Goal: Ask a question

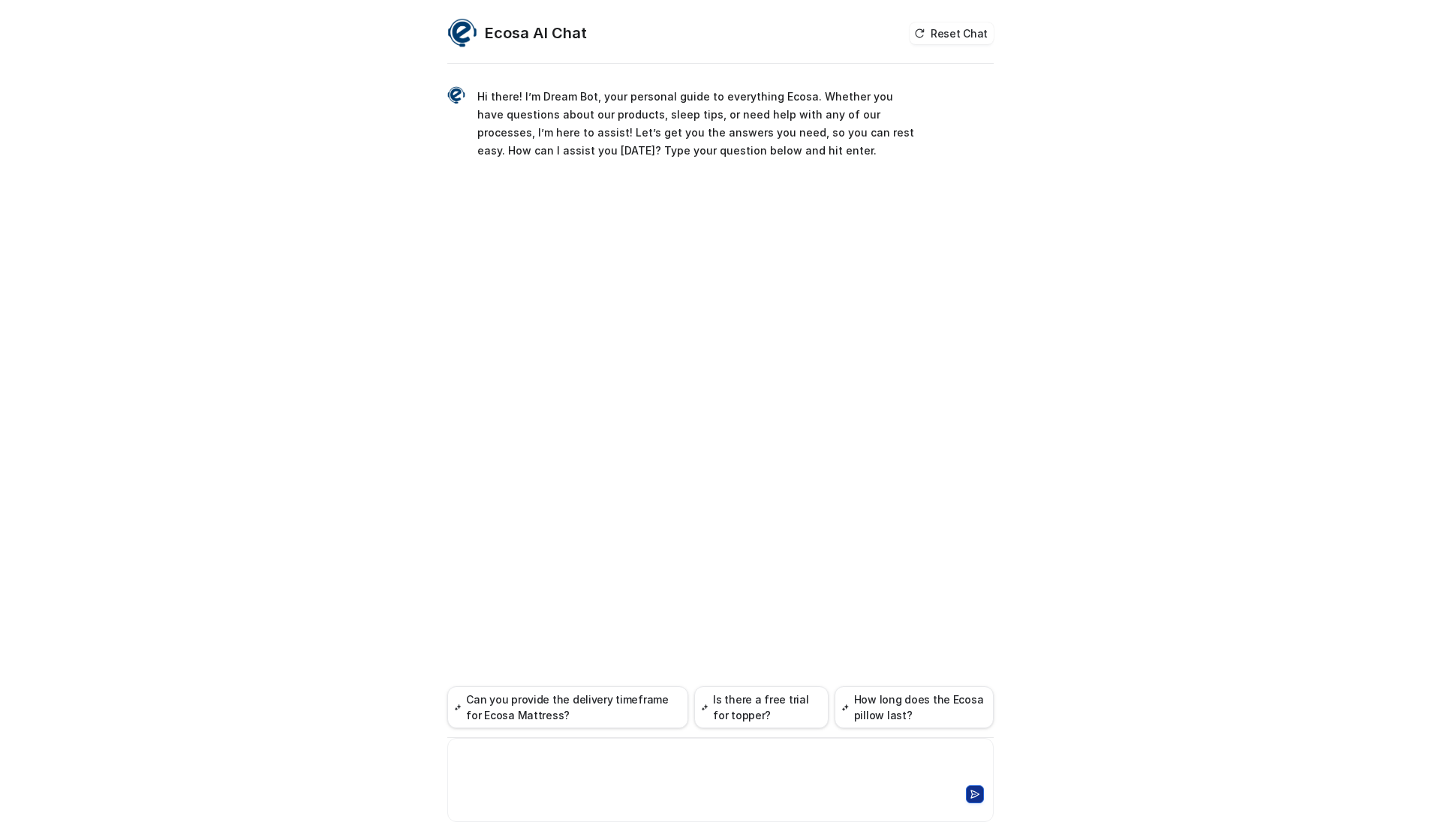
click at [589, 767] on div at bounding box center [720, 764] width 539 height 34
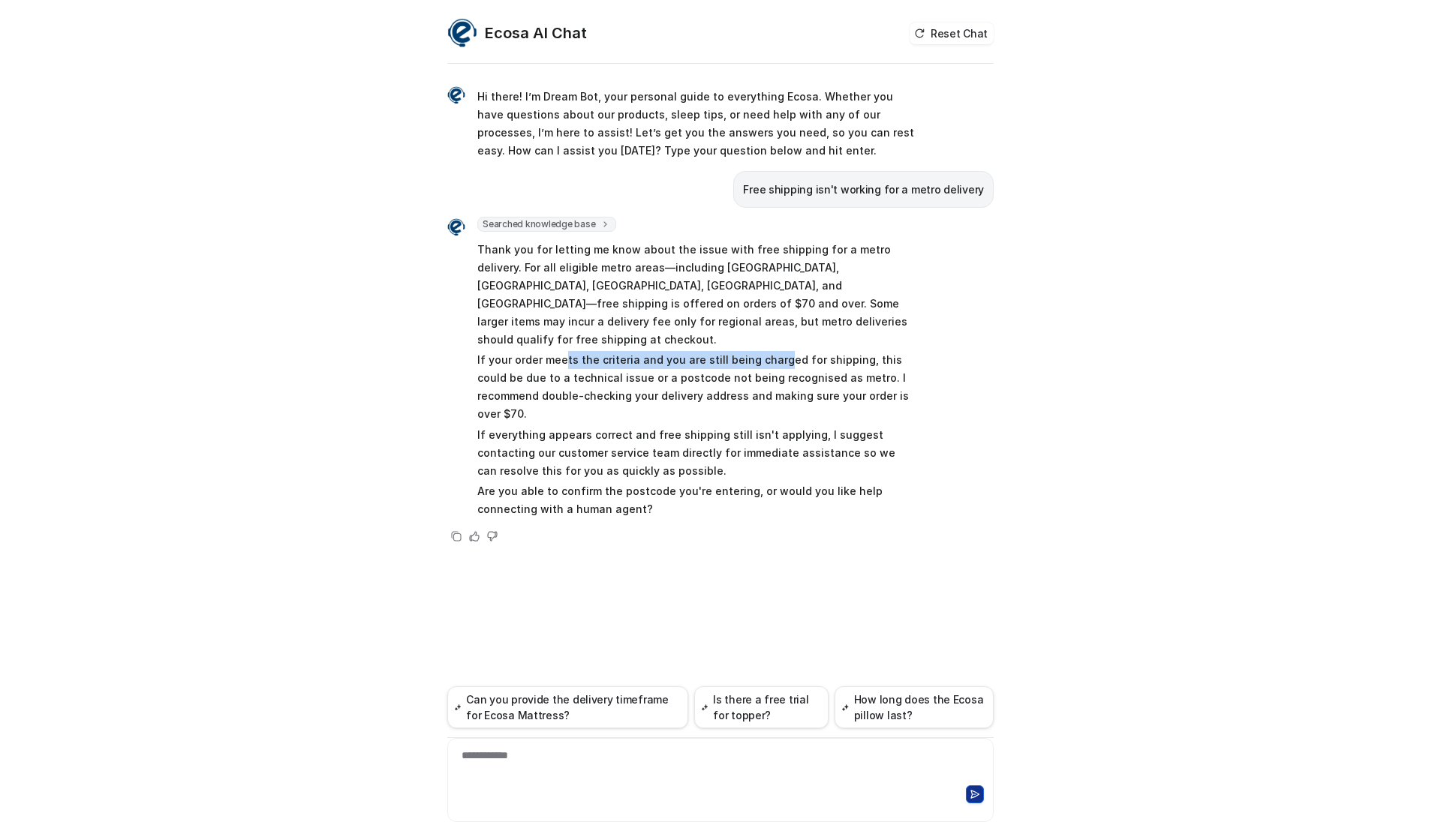
drag, startPoint x: 564, startPoint y: 340, endPoint x: 772, endPoint y: 347, distance: 208.1
click at [772, 351] on p "If your order meets the criteria and you are still being charged for shipping, …" at bounding box center [696, 387] width 439 height 72
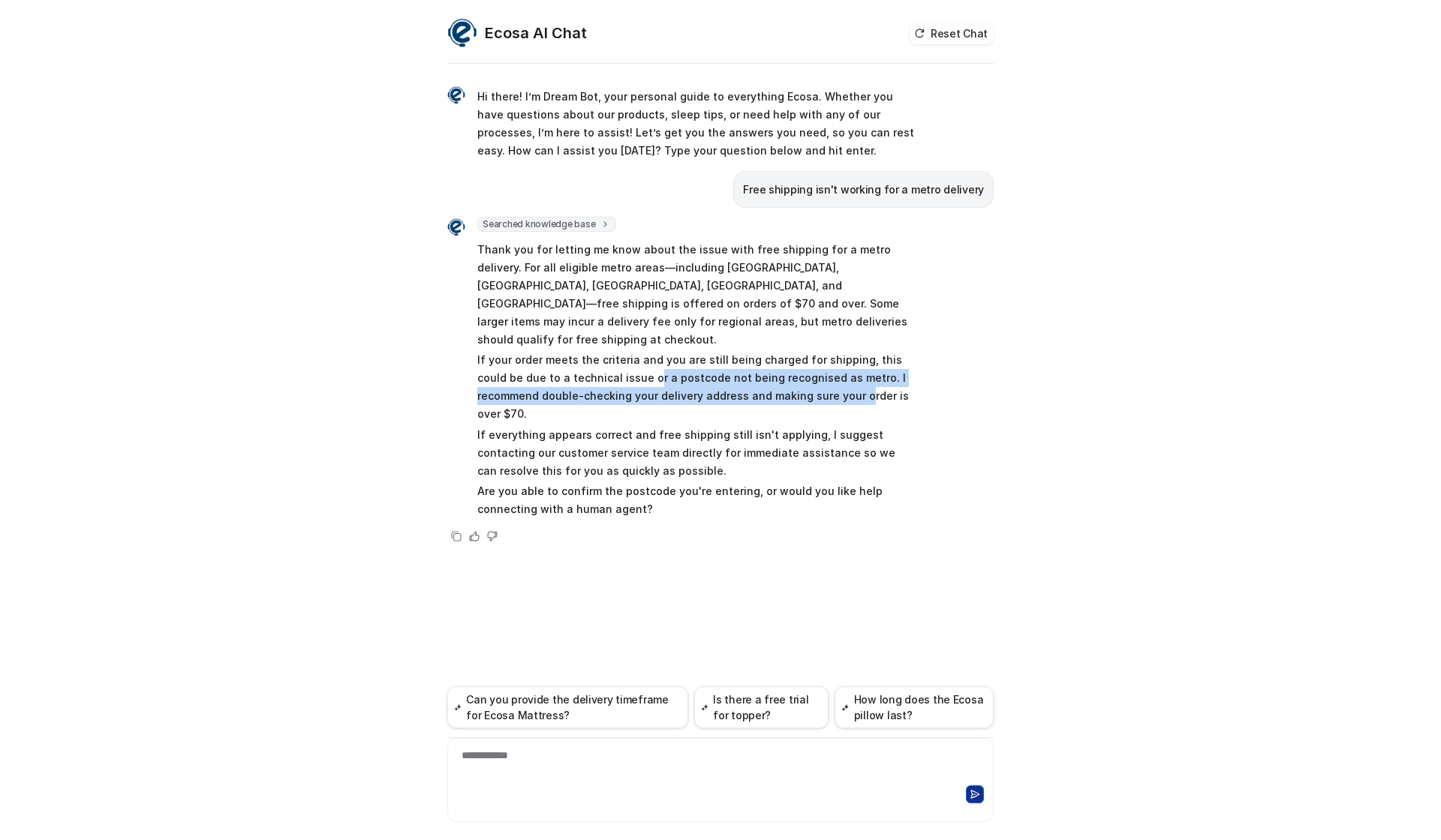
drag, startPoint x: 620, startPoint y: 352, endPoint x: 791, endPoint y: 367, distance: 171.7
click at [791, 367] on p "If your order meets the criteria and you are still being charged for shipping, …" at bounding box center [696, 387] width 439 height 72
click at [558, 778] on div "**********" at bounding box center [720, 764] width 539 height 34
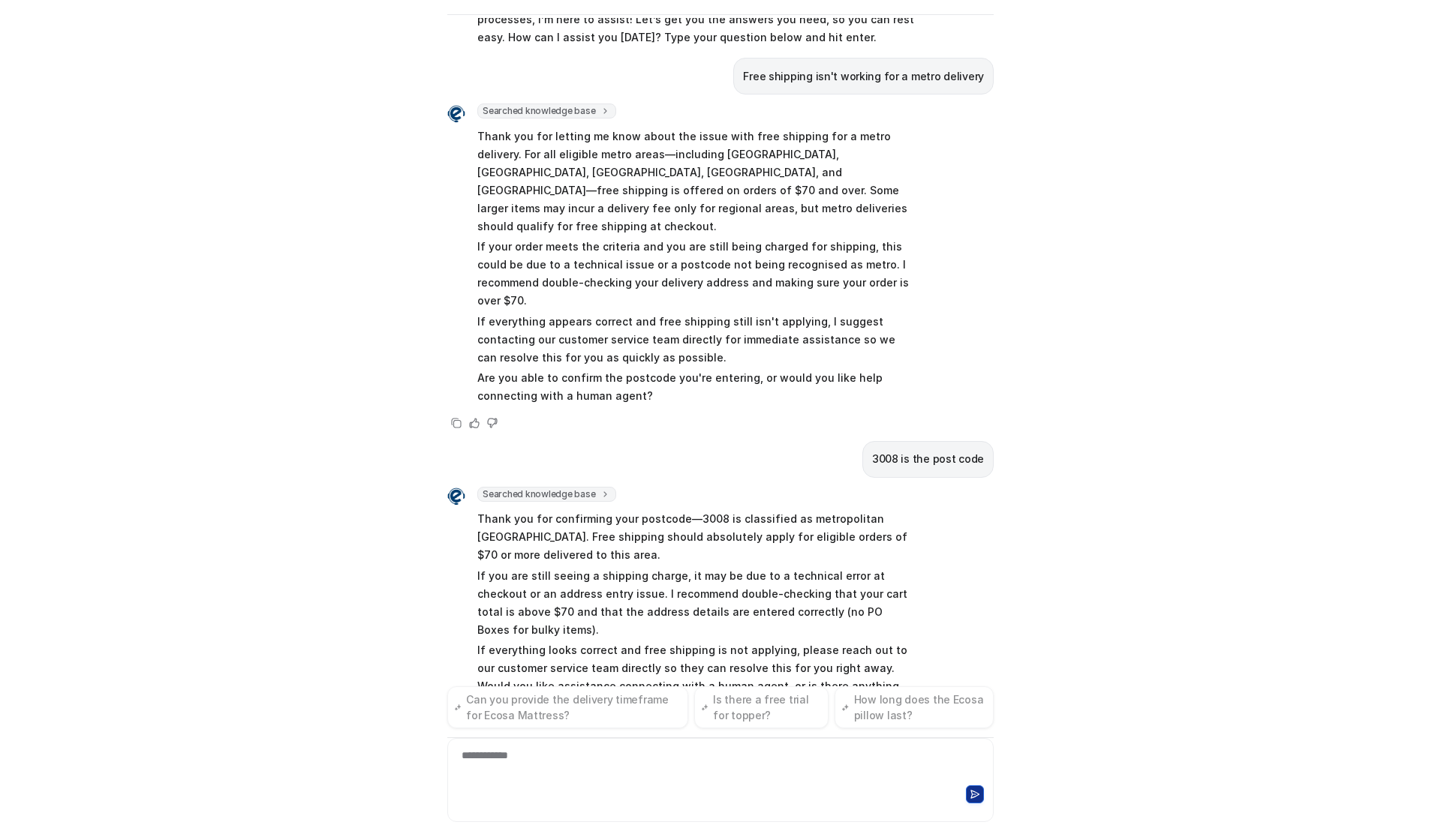
scroll to position [82, 0]
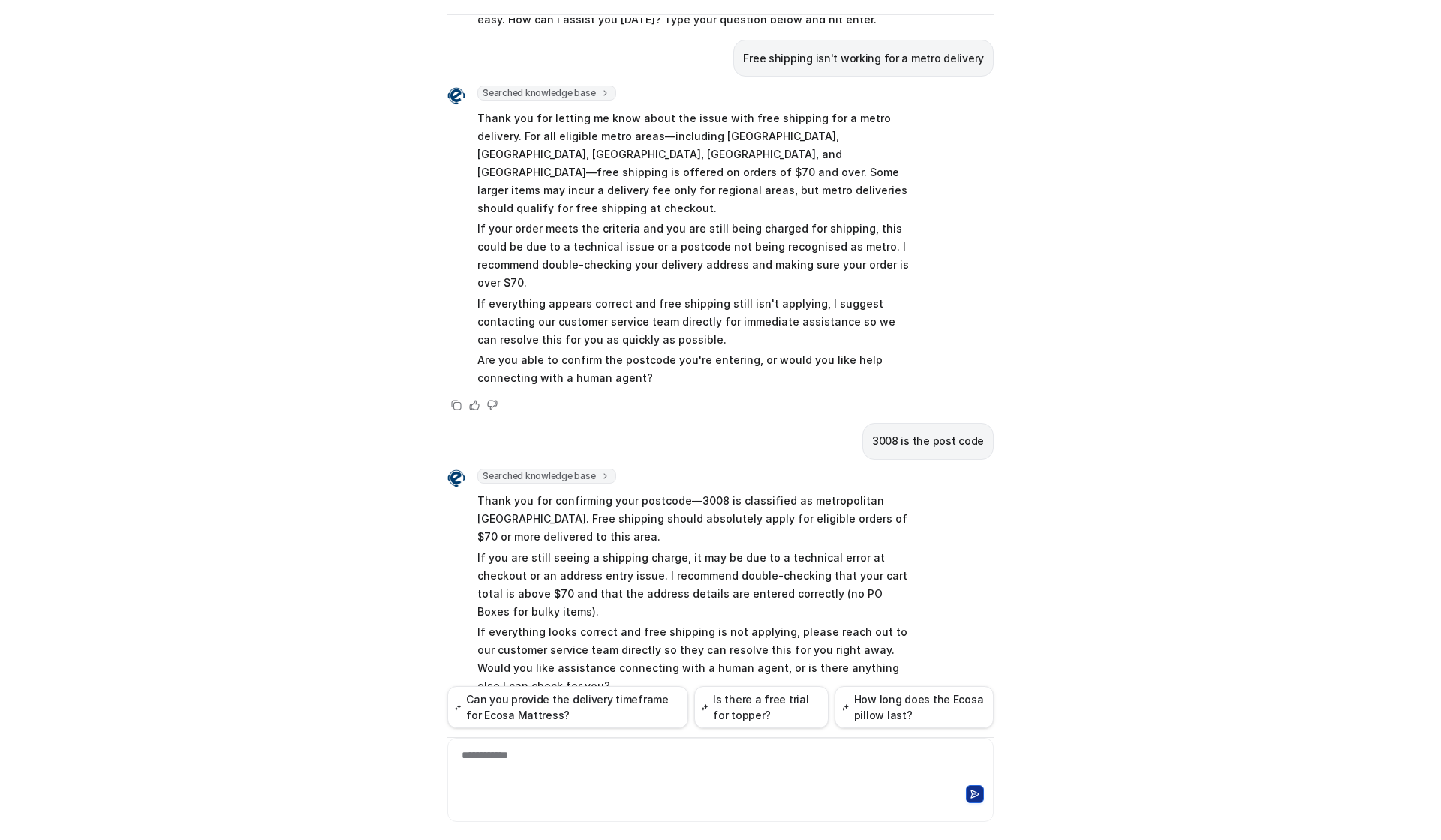
click at [568, 765] on div "**********" at bounding box center [720, 764] width 539 height 34
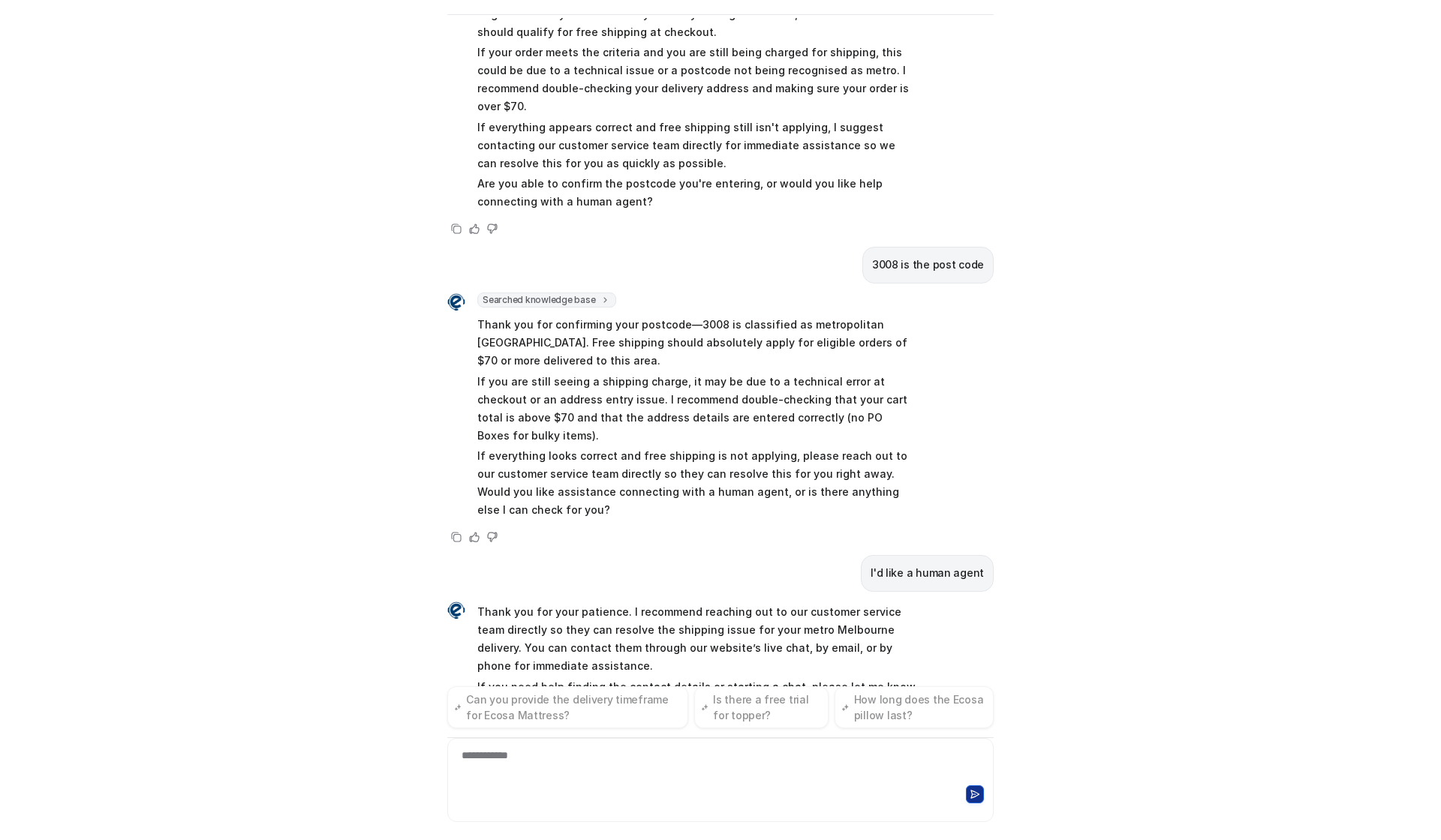
scroll to position [277, 0]
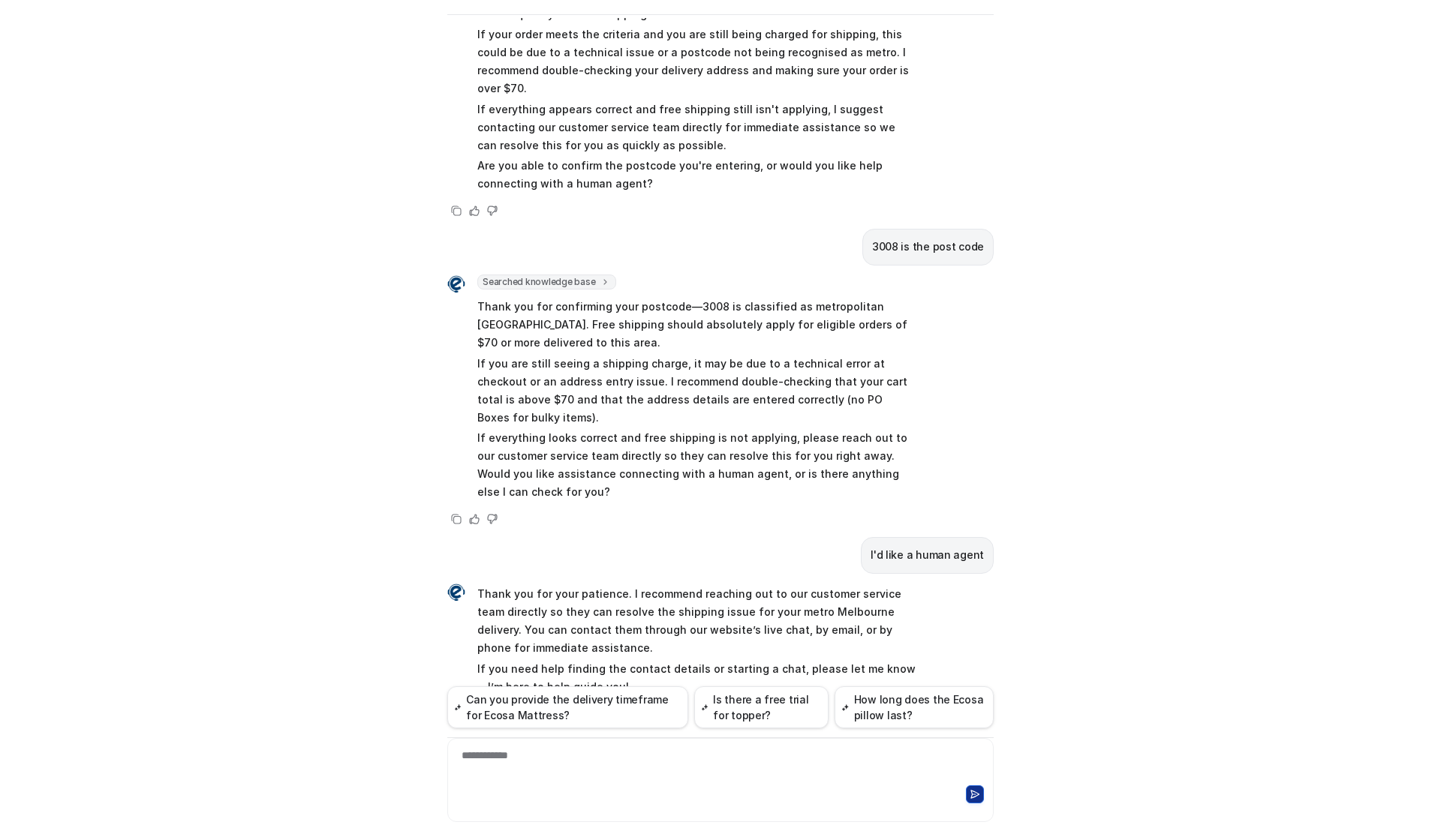
click at [643, 585] on p "Thank you for your patience. I recommend reaching out to our customer service t…" at bounding box center [696, 621] width 439 height 72
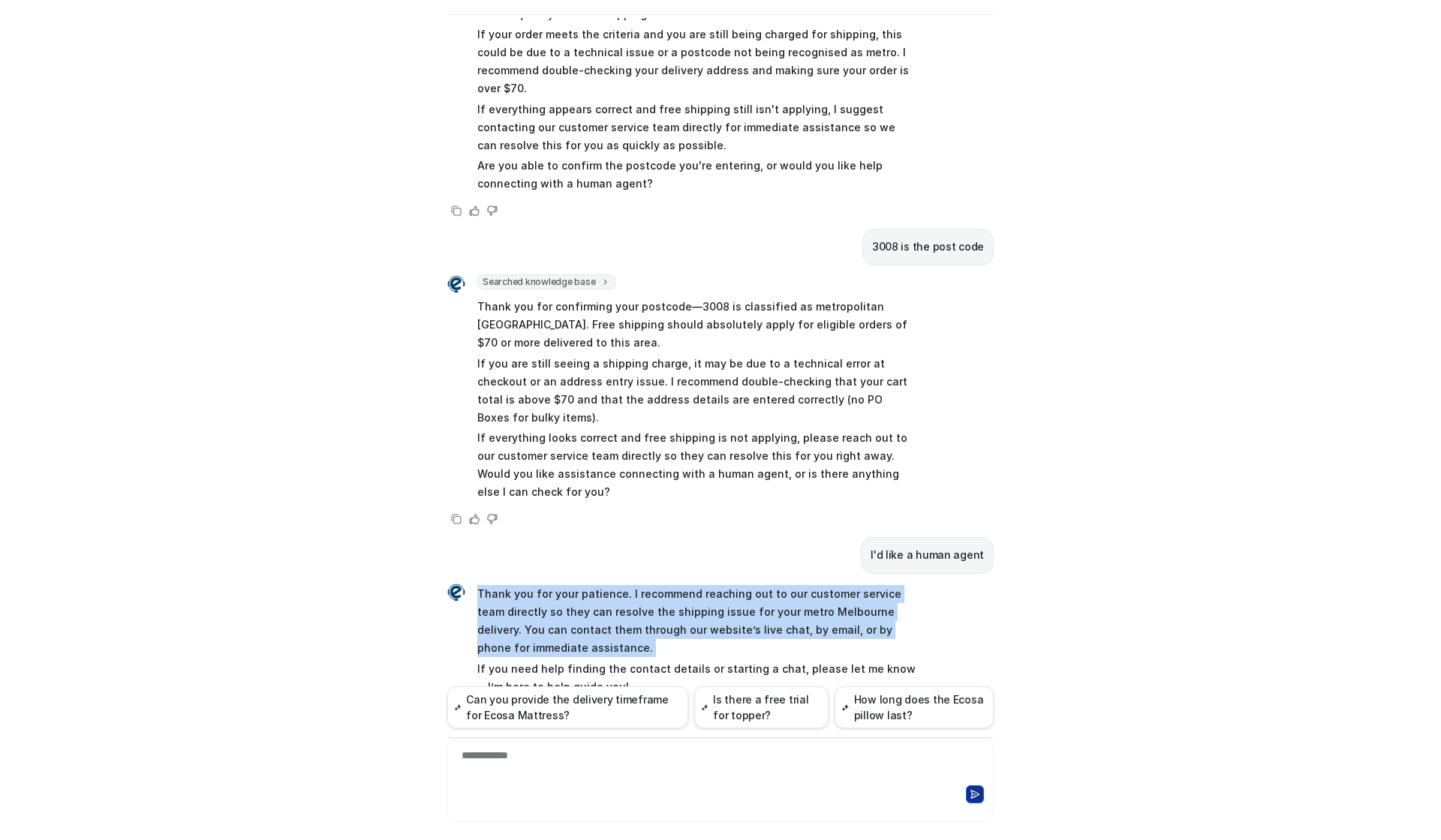
click at [643, 585] on p "Thank you for your patience. I recommend reaching out to our customer service t…" at bounding box center [696, 621] width 439 height 72
